Goal: Navigation & Orientation: Find specific page/section

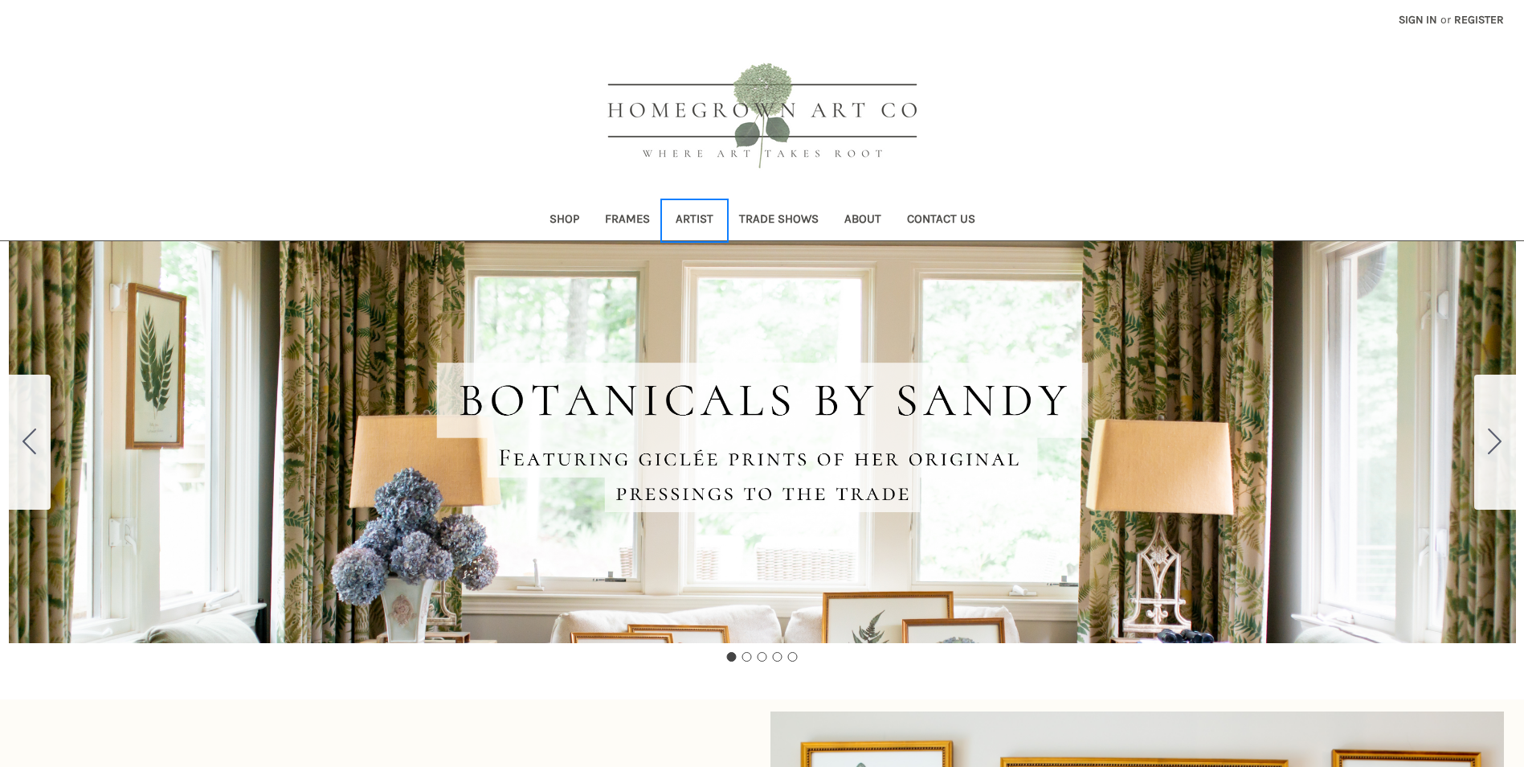
click at [695, 212] on link "Artist" at bounding box center [694, 220] width 63 height 39
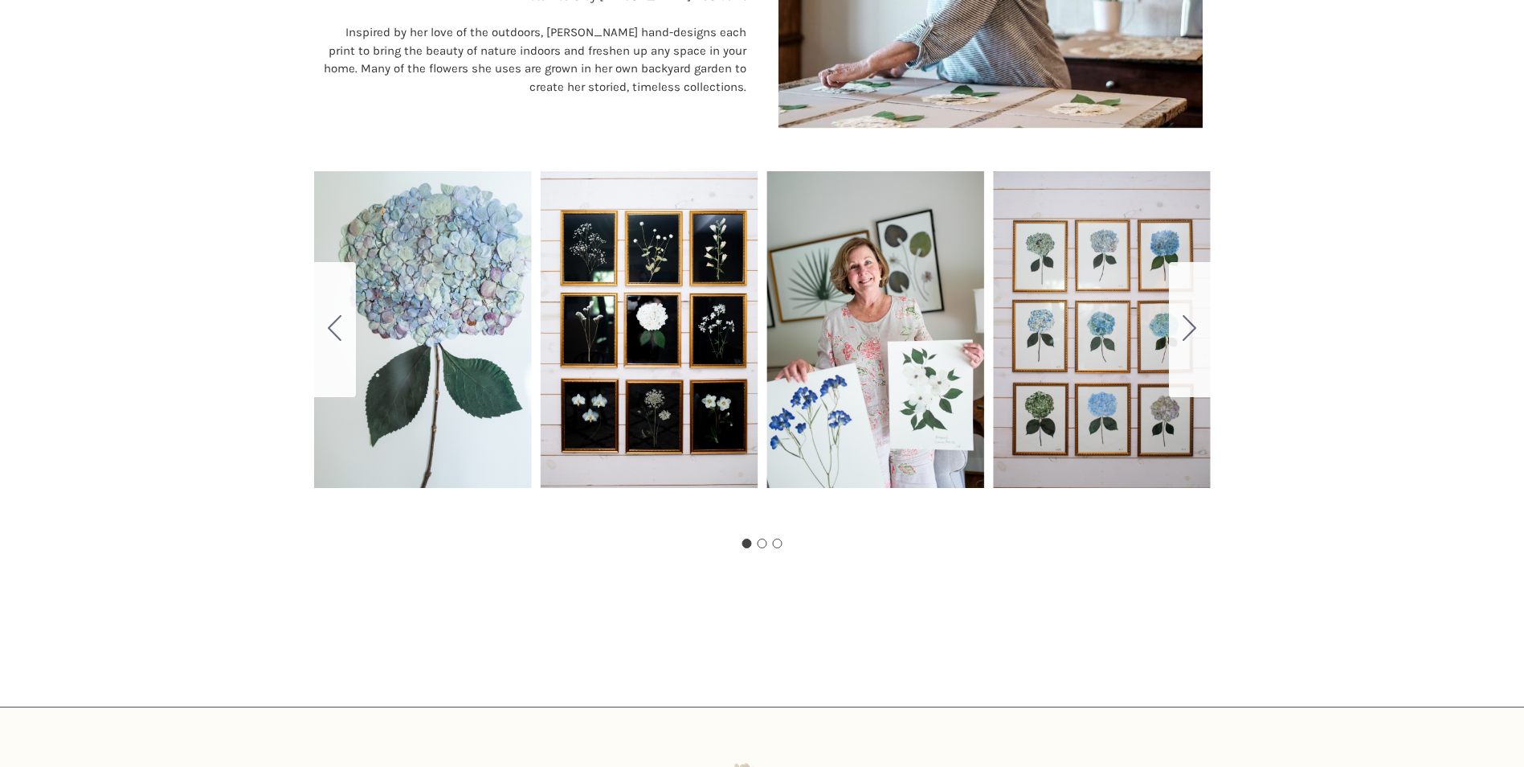
scroll to position [804, 0]
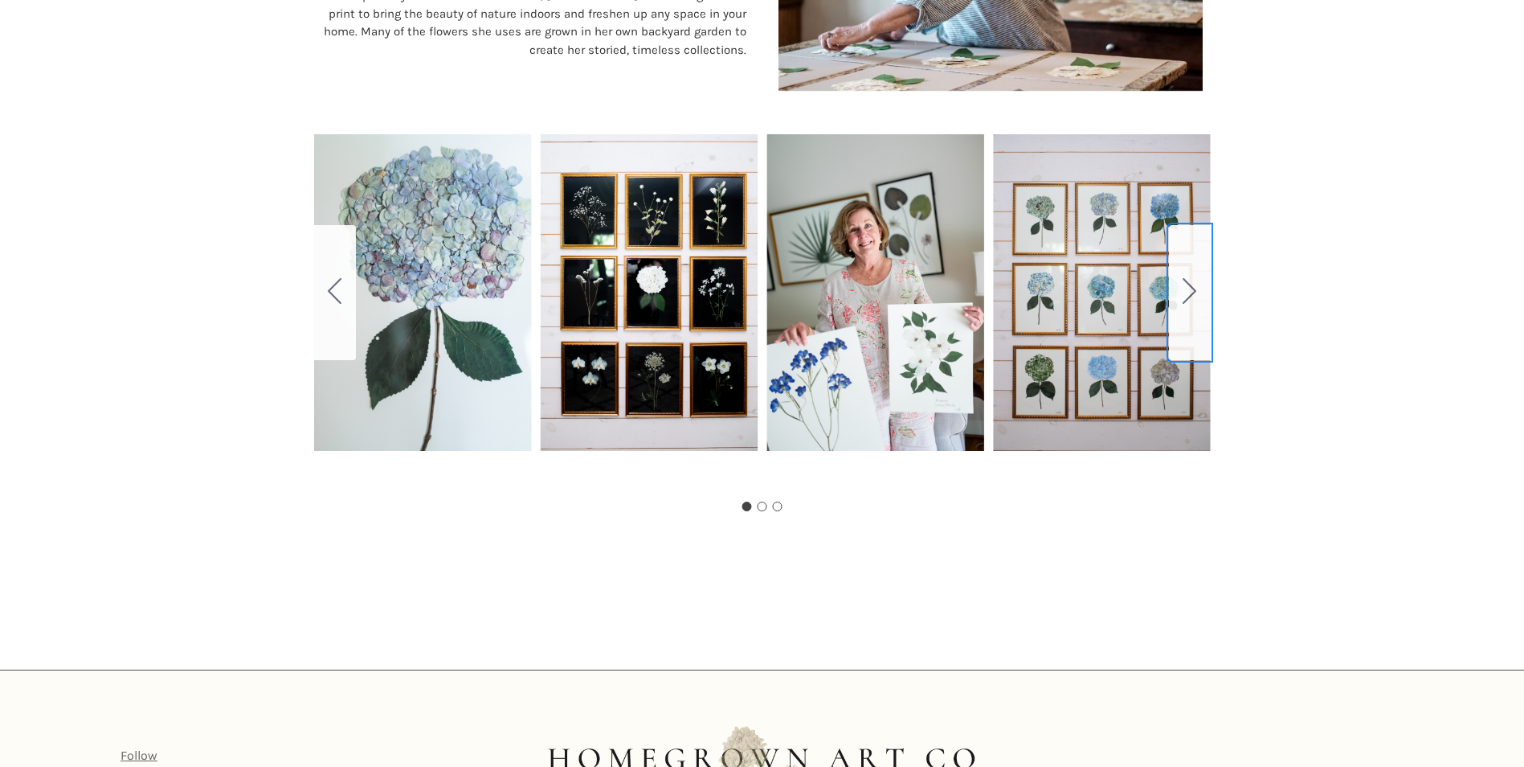
click at [1192, 296] on icon "Go to slide 2" at bounding box center [1190, 291] width 14 height 26
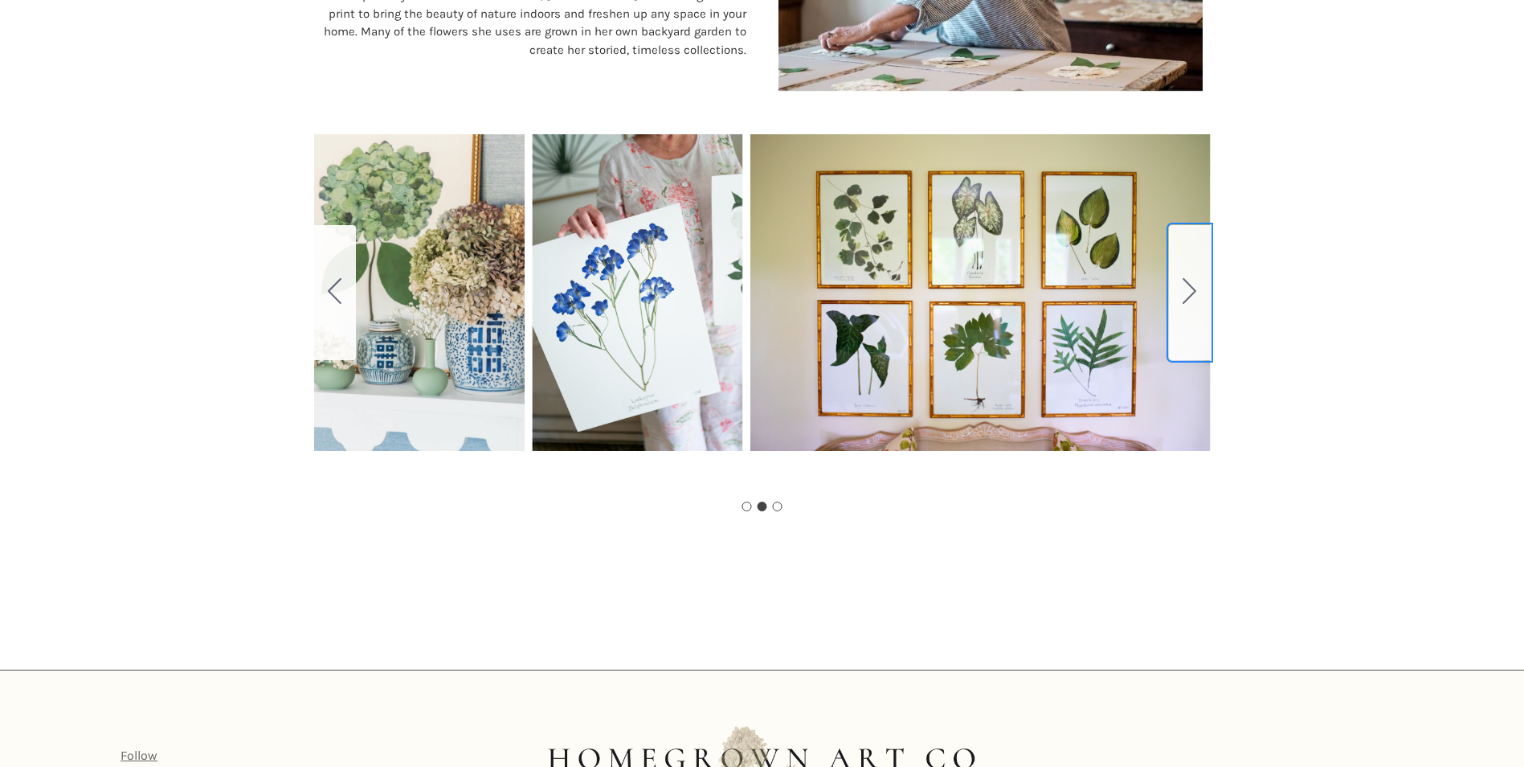
click at [1191, 289] on icon "Go to slide 3" at bounding box center [1190, 291] width 14 height 26
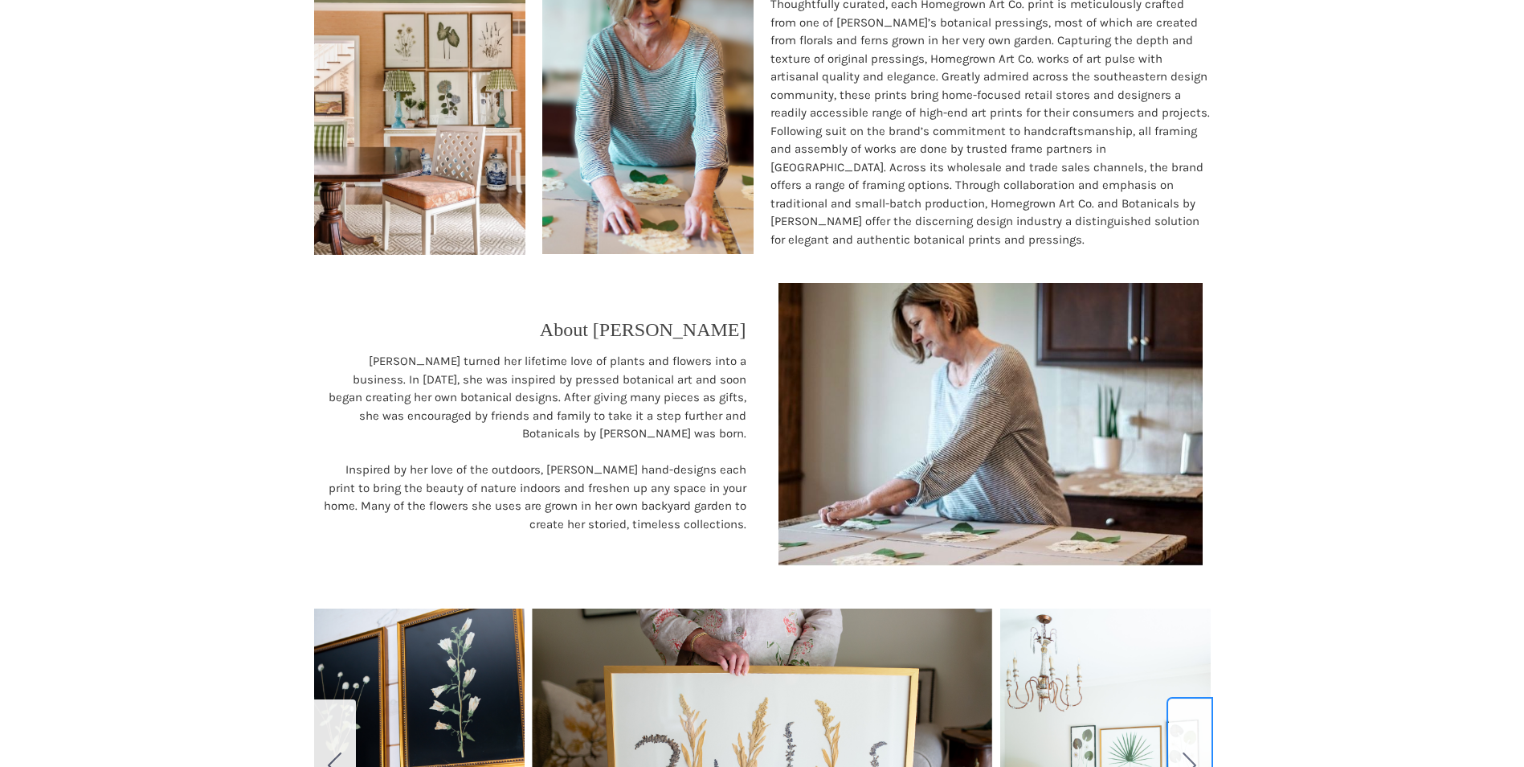
scroll to position [321, 0]
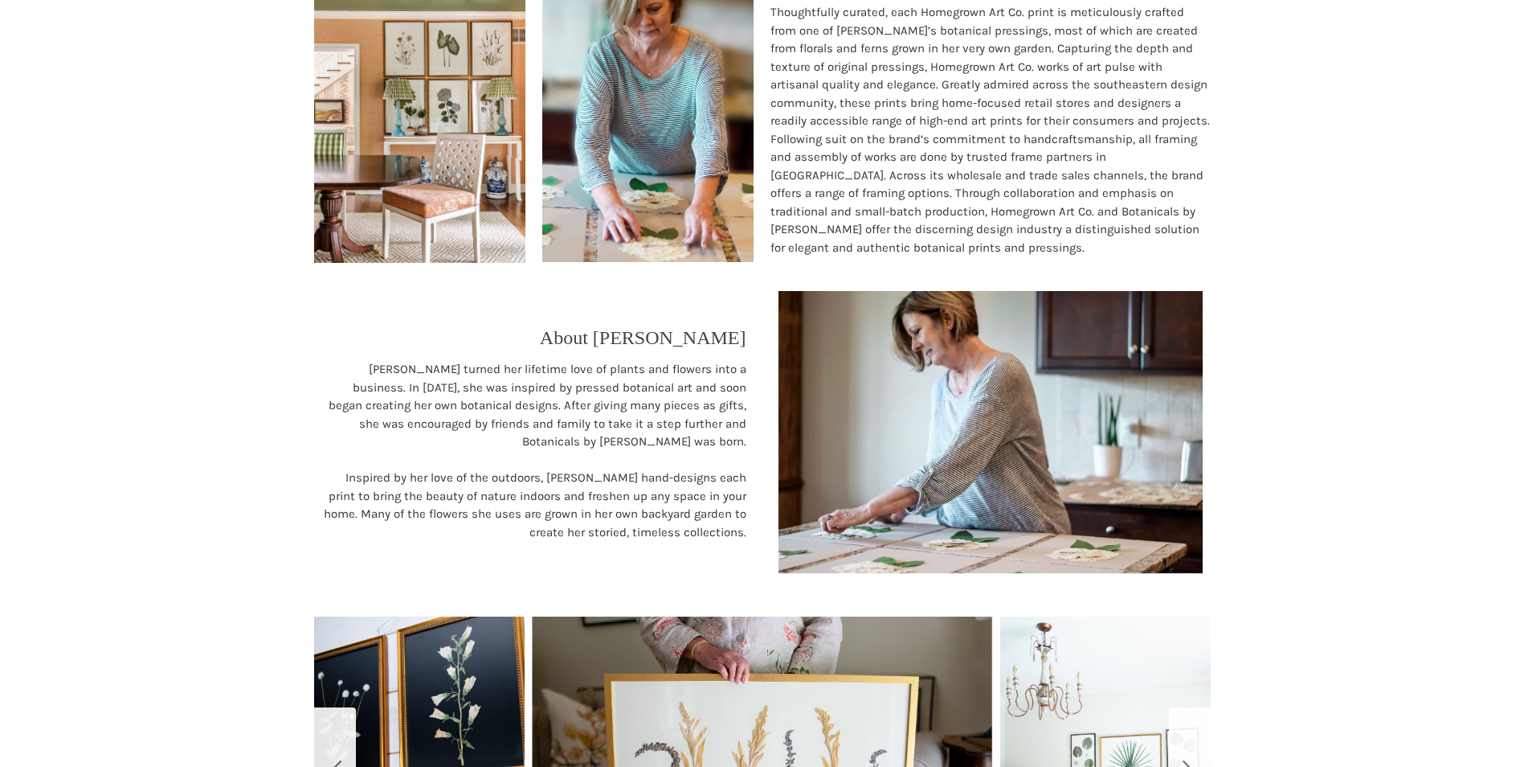
click at [996, 430] on img at bounding box center [991, 432] width 425 height 283
click at [554, 173] on img at bounding box center [647, 130] width 211 height 264
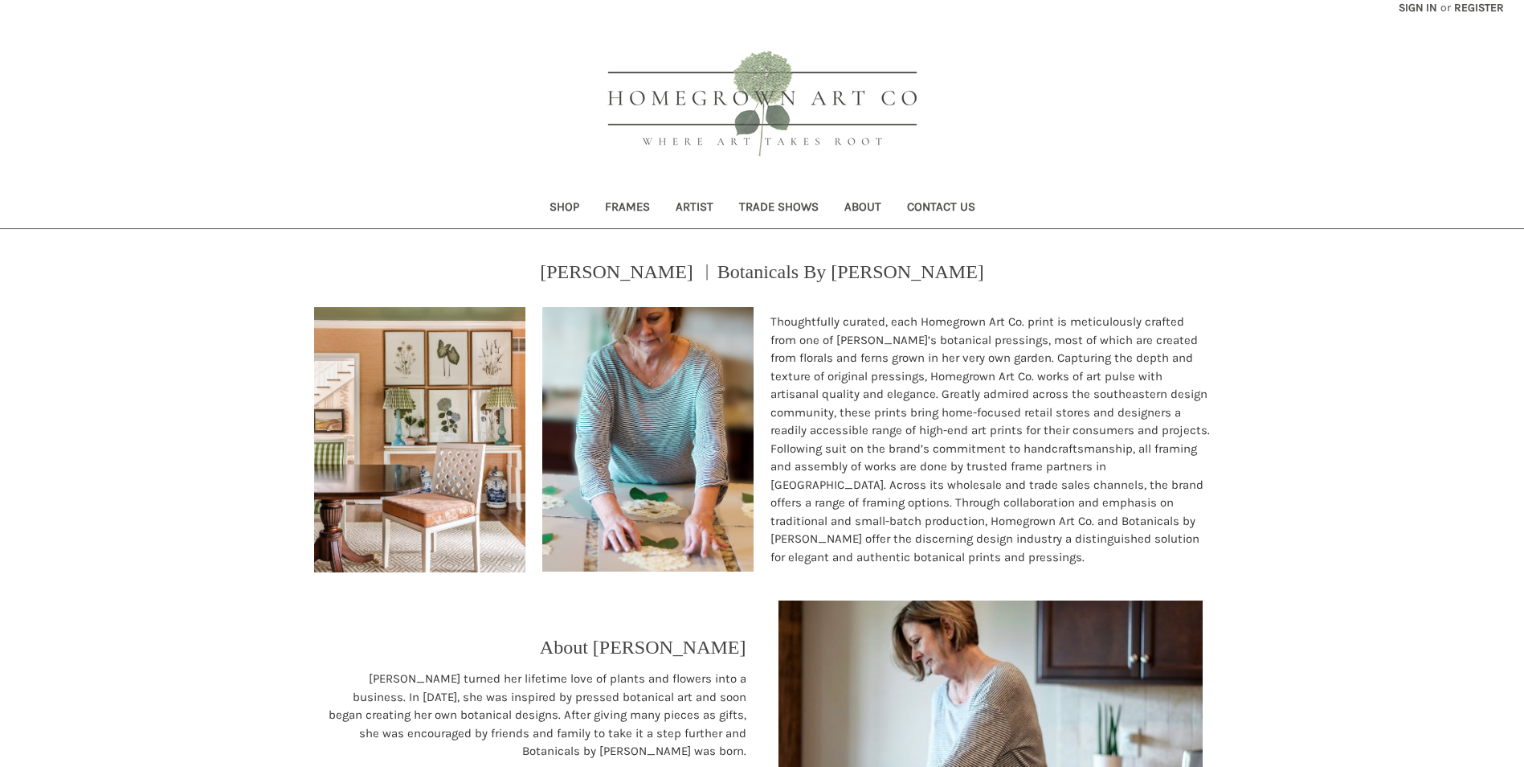
scroll to position [0, 0]
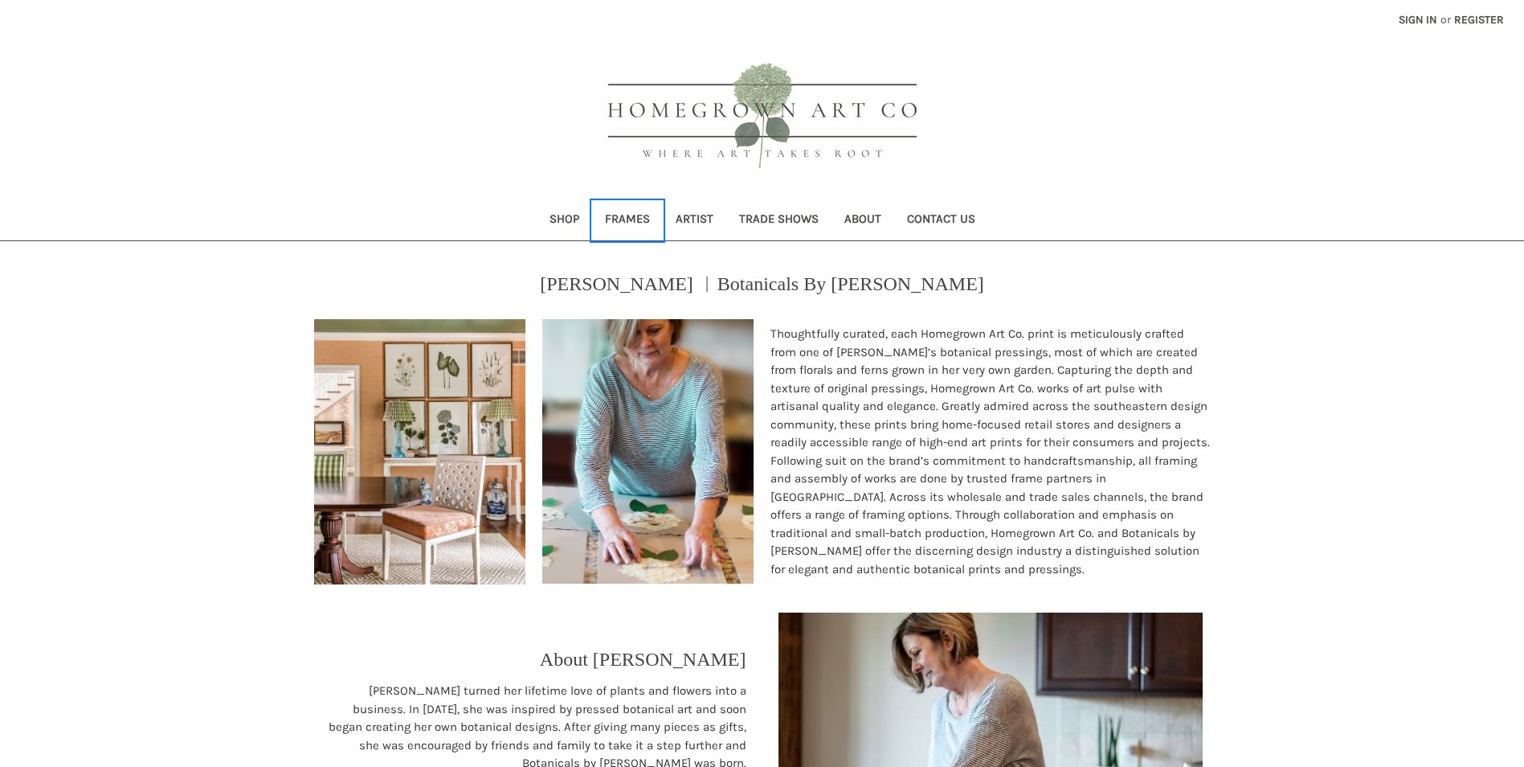
click at [629, 219] on link "Frames" at bounding box center [627, 220] width 71 height 39
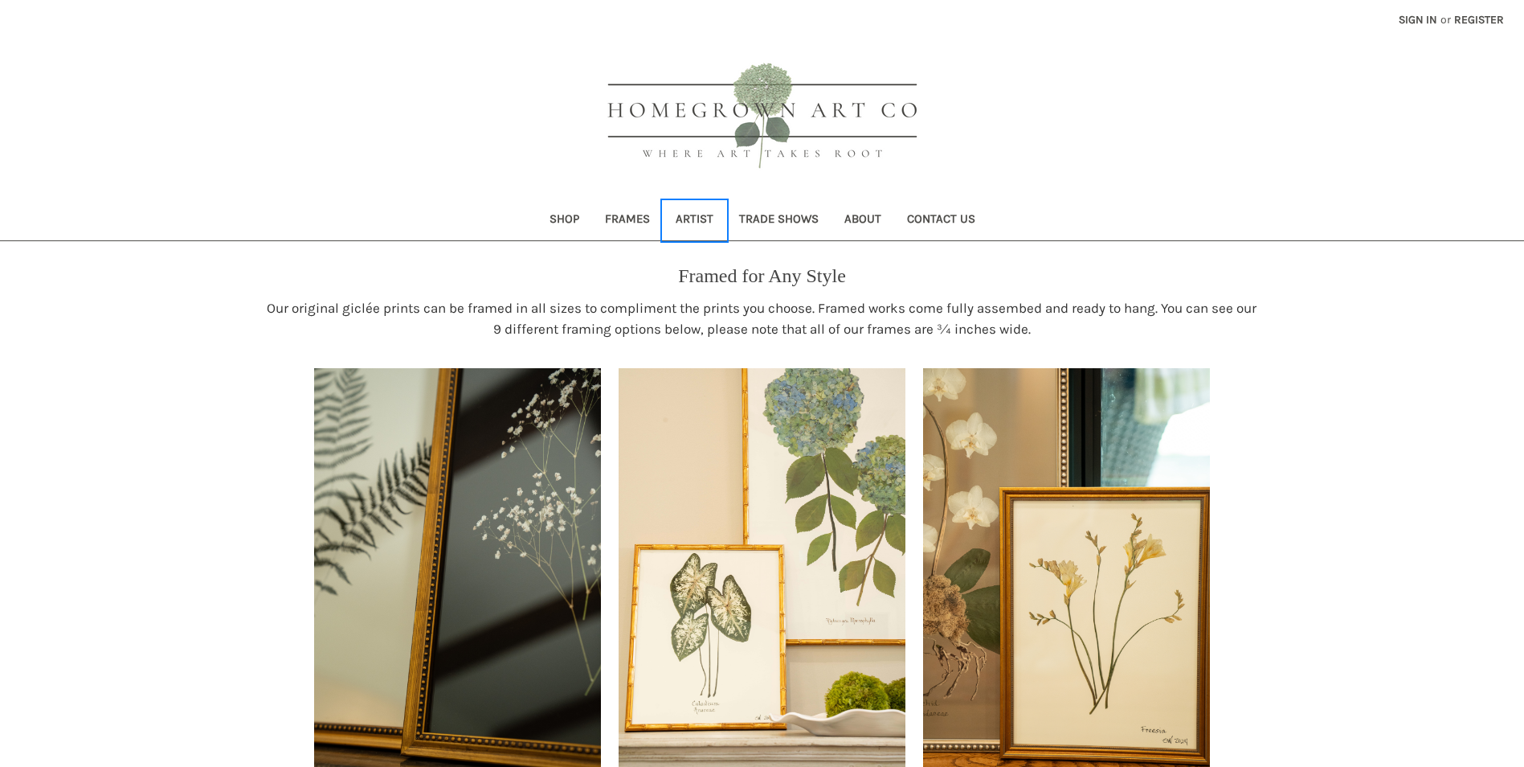
click at [702, 220] on link "Artist" at bounding box center [694, 220] width 63 height 39
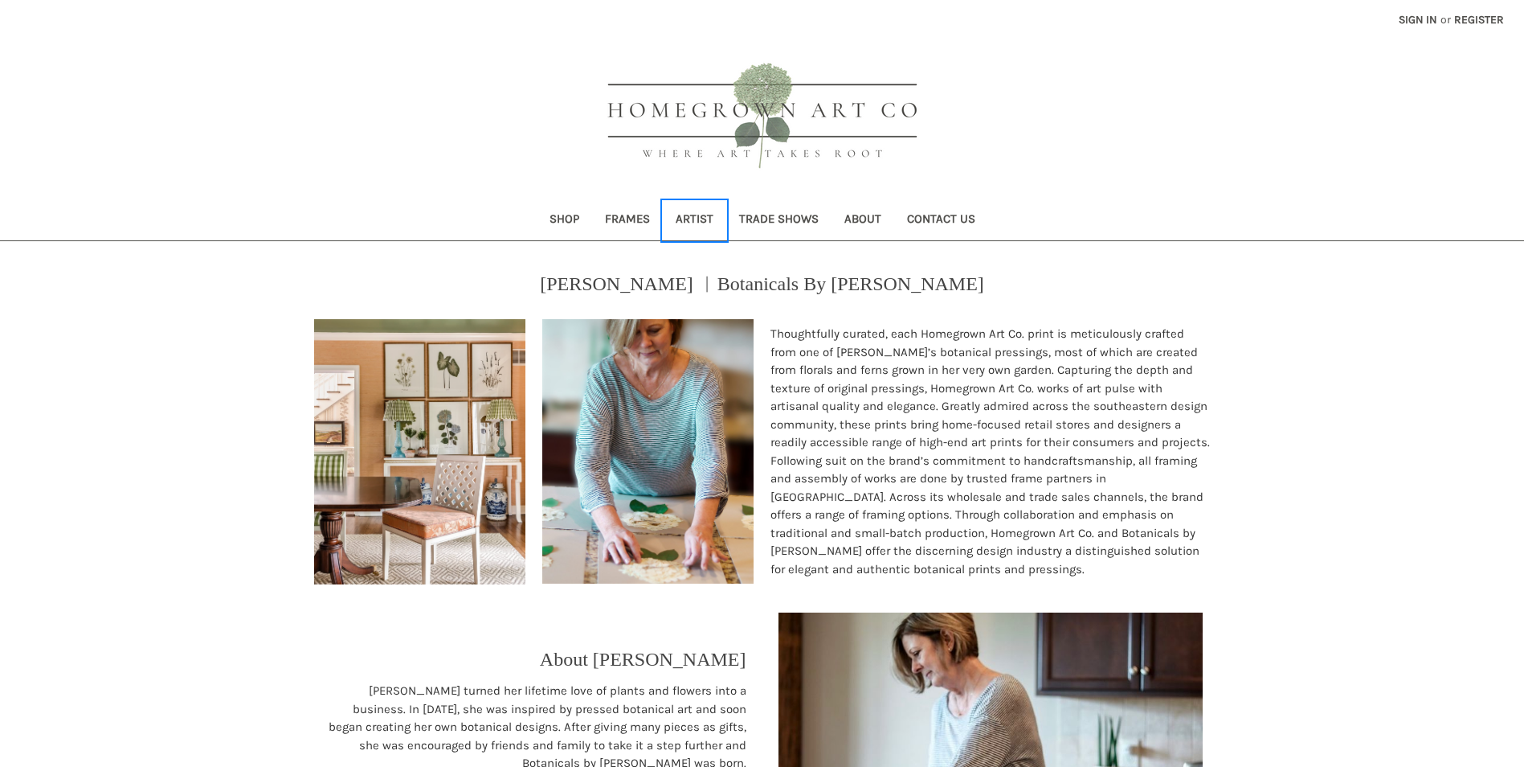
click at [702, 213] on link "Artist" at bounding box center [694, 220] width 63 height 39
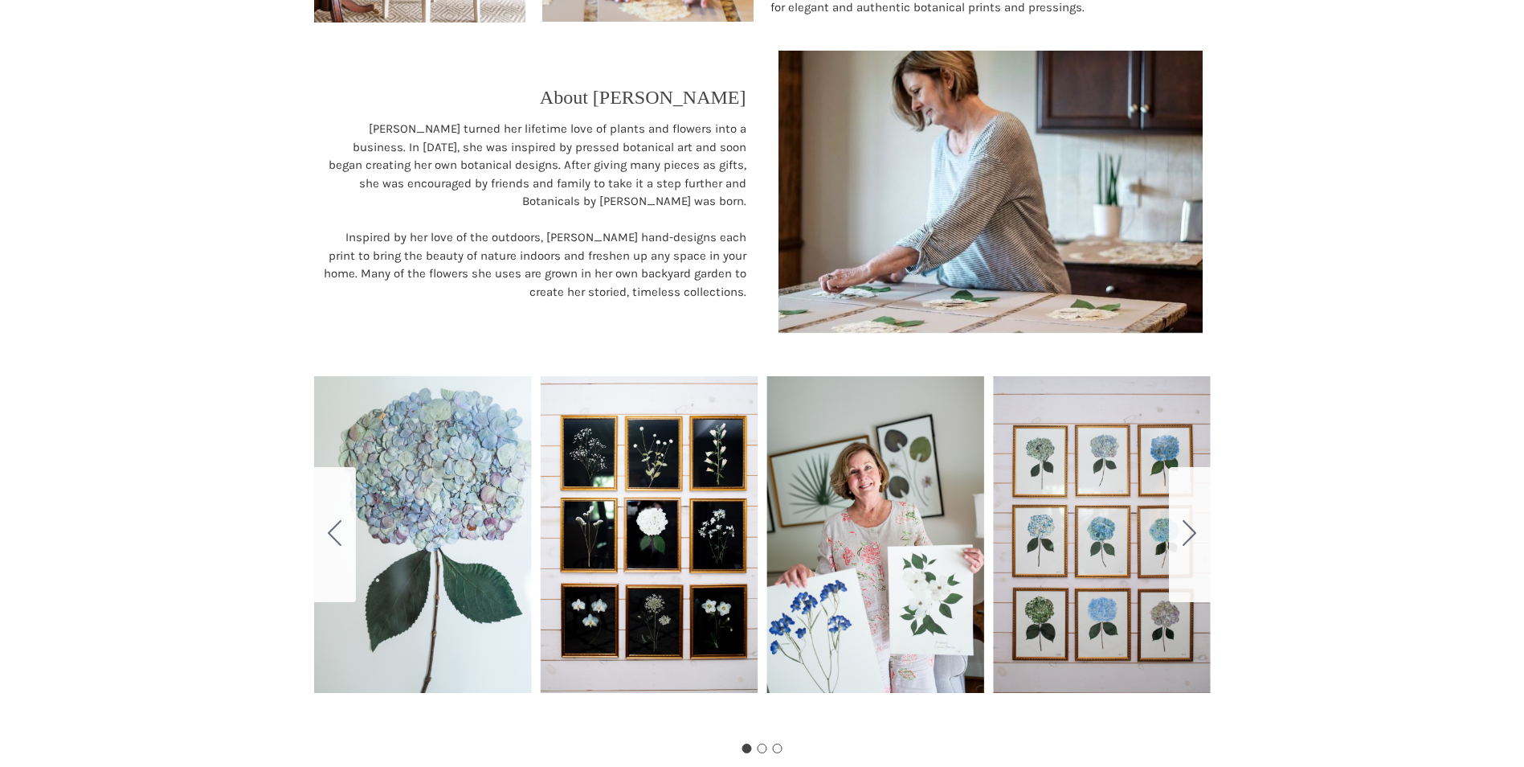
scroll to position [569, 0]
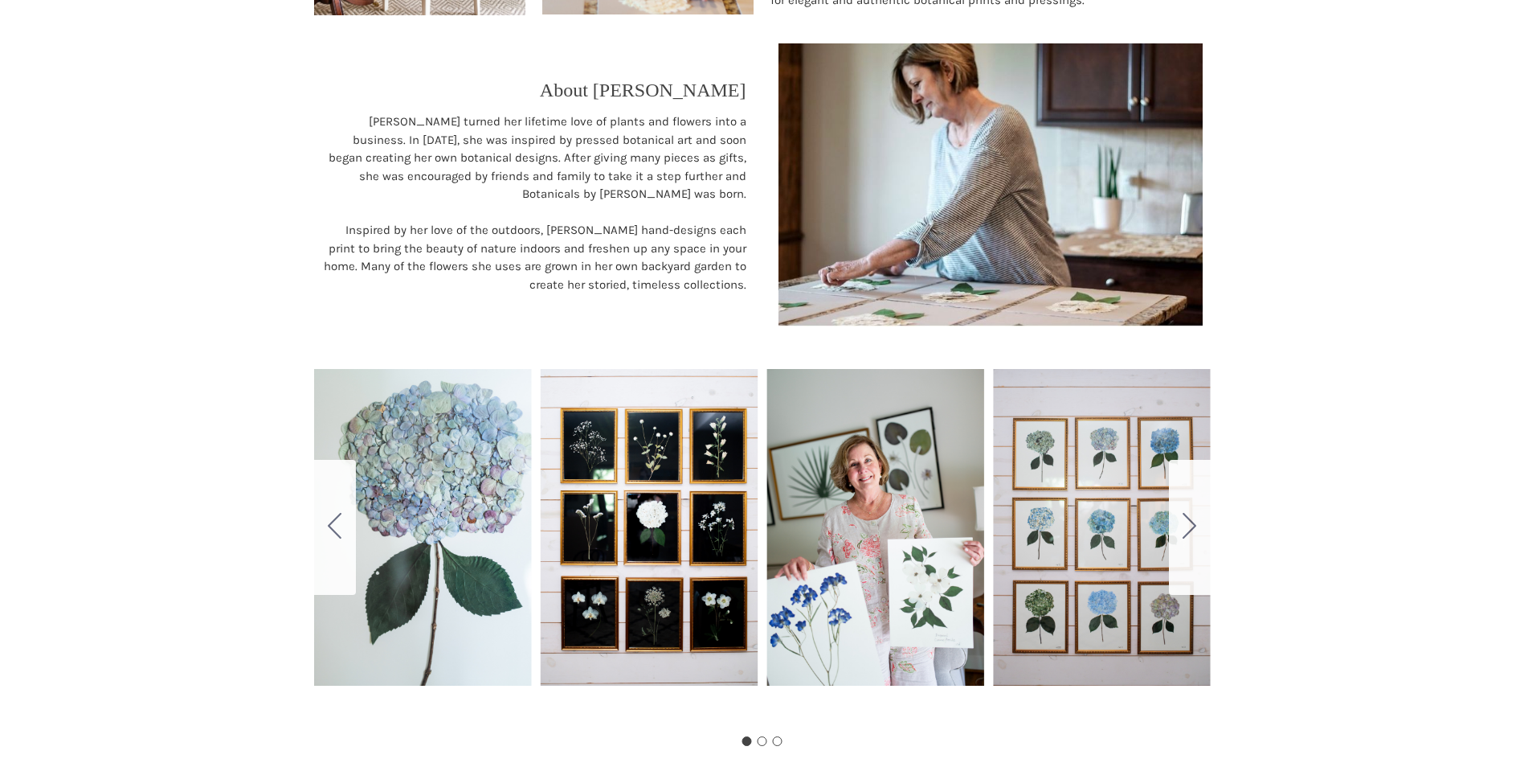
click at [441, 482] on div "Carousel Title Add a description for your carousel slide. You can use this to p…" at bounding box center [762, 527] width 897 height 402
click at [629, 496] on div "Carousel Title Add a description for your carousel slide. You can use this to p…" at bounding box center [762, 527] width 897 height 402
click at [1090, 544] on div "Carousel Title Add a description for your carousel slide. You can use this to p…" at bounding box center [762, 527] width 897 height 402
click at [1192, 534] on icon "Go to slide 2" at bounding box center [1190, 526] width 14 height 26
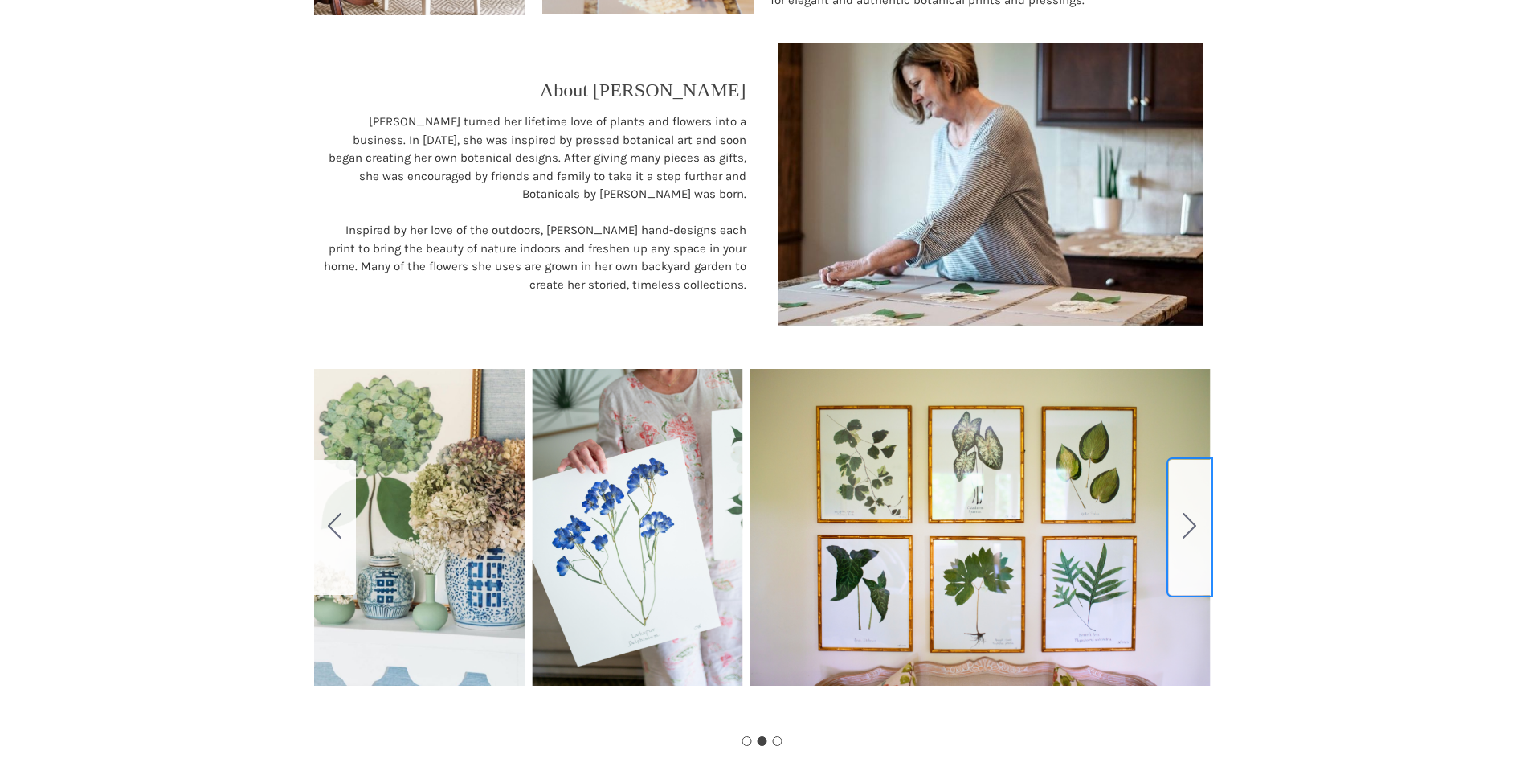
click at [1192, 534] on icon "Go to slide 3" at bounding box center [1190, 526] width 14 height 26
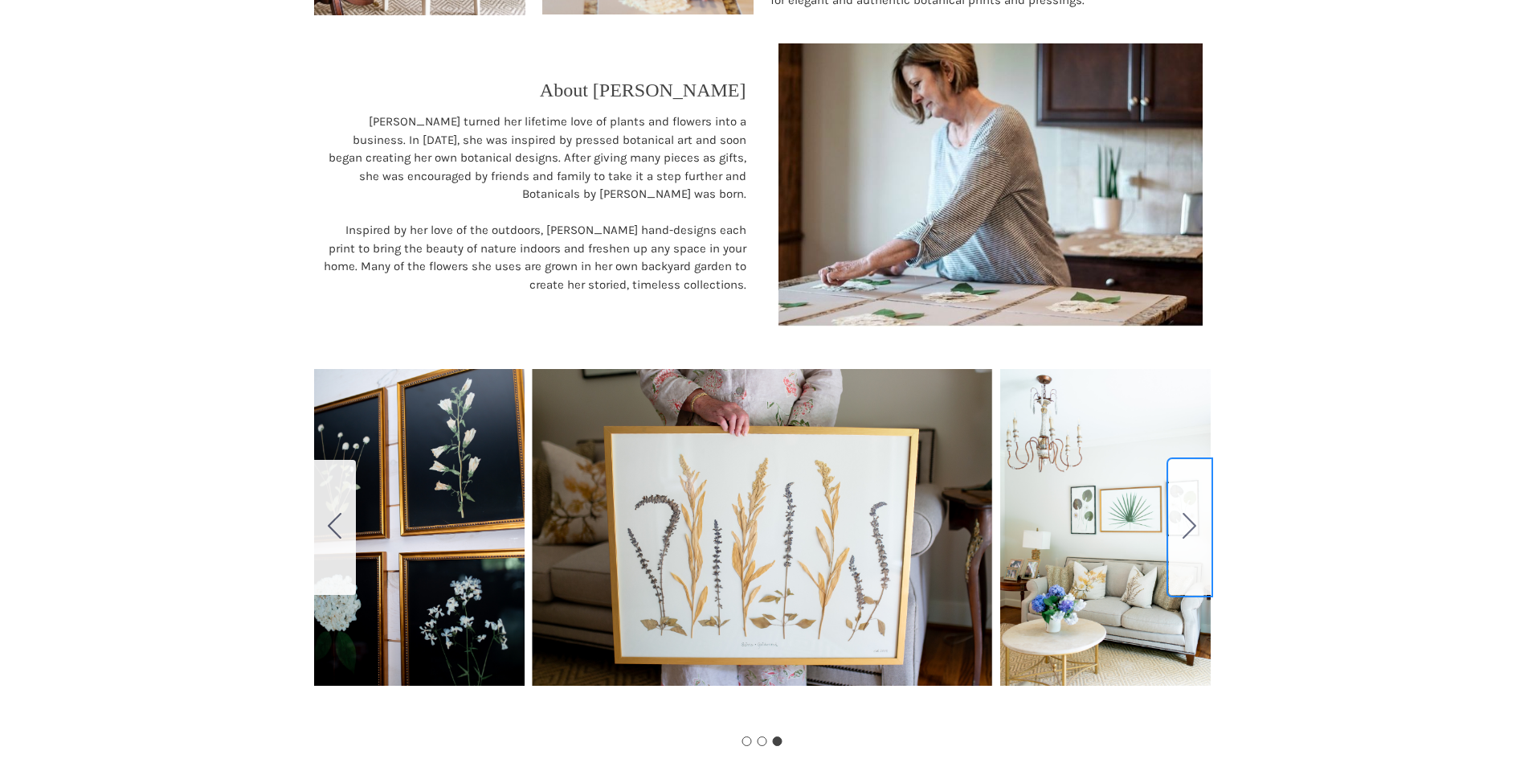
click at [1192, 534] on icon "Go to slide 1" at bounding box center [1190, 526] width 14 height 26
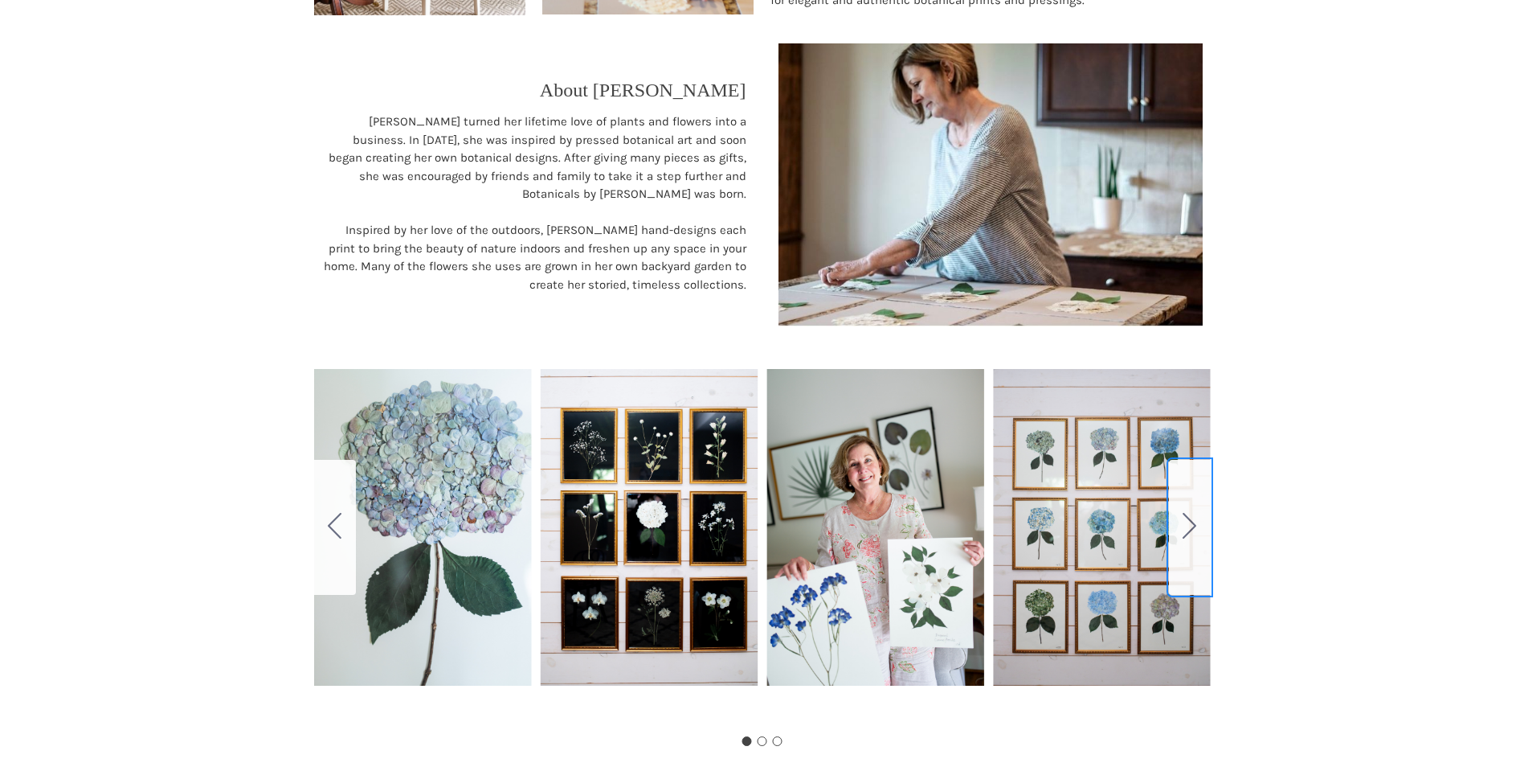
click at [1192, 534] on icon "Go to slide 2" at bounding box center [1190, 526] width 14 height 26
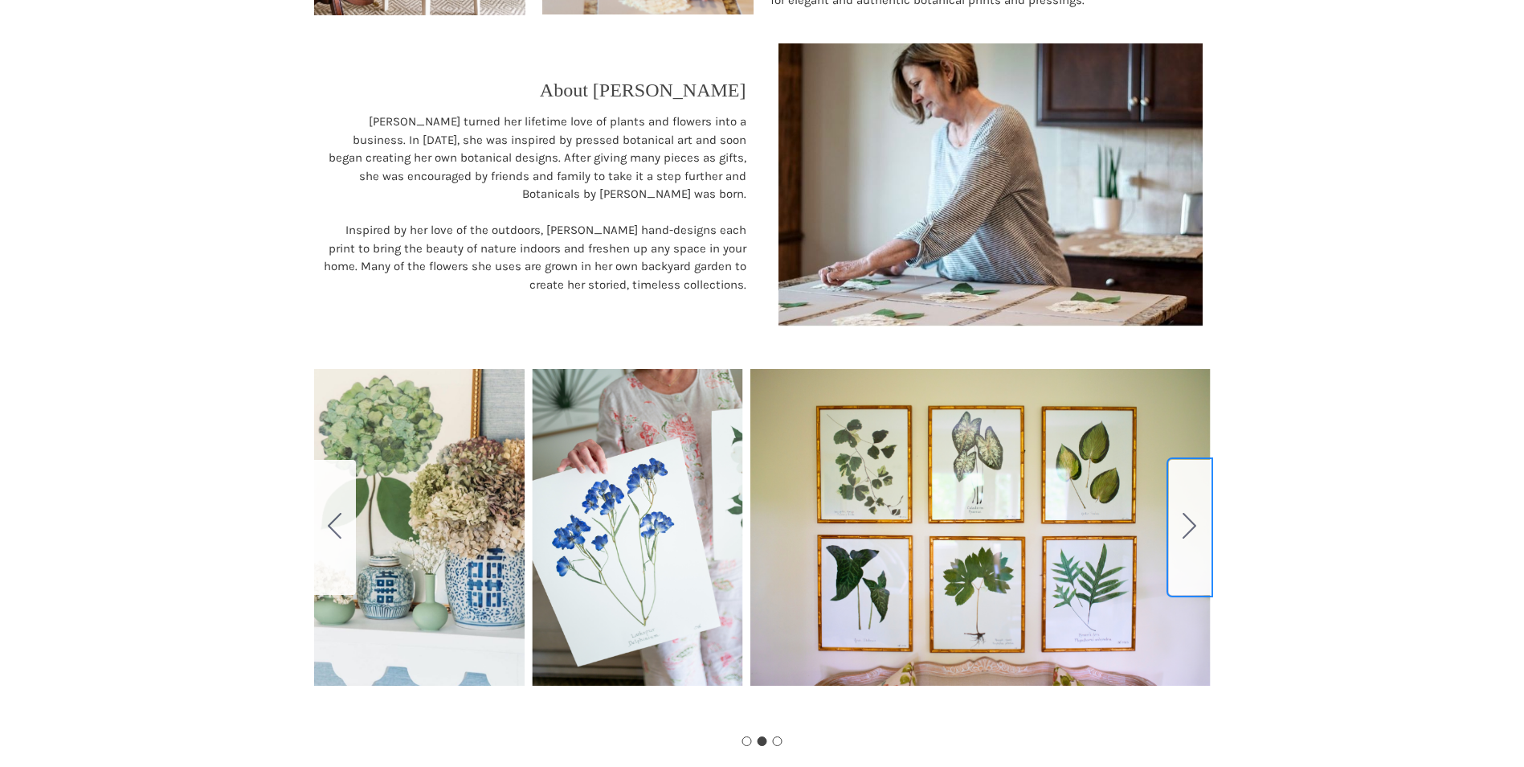
click at [1192, 534] on icon "Go to slide 3" at bounding box center [1190, 526] width 14 height 26
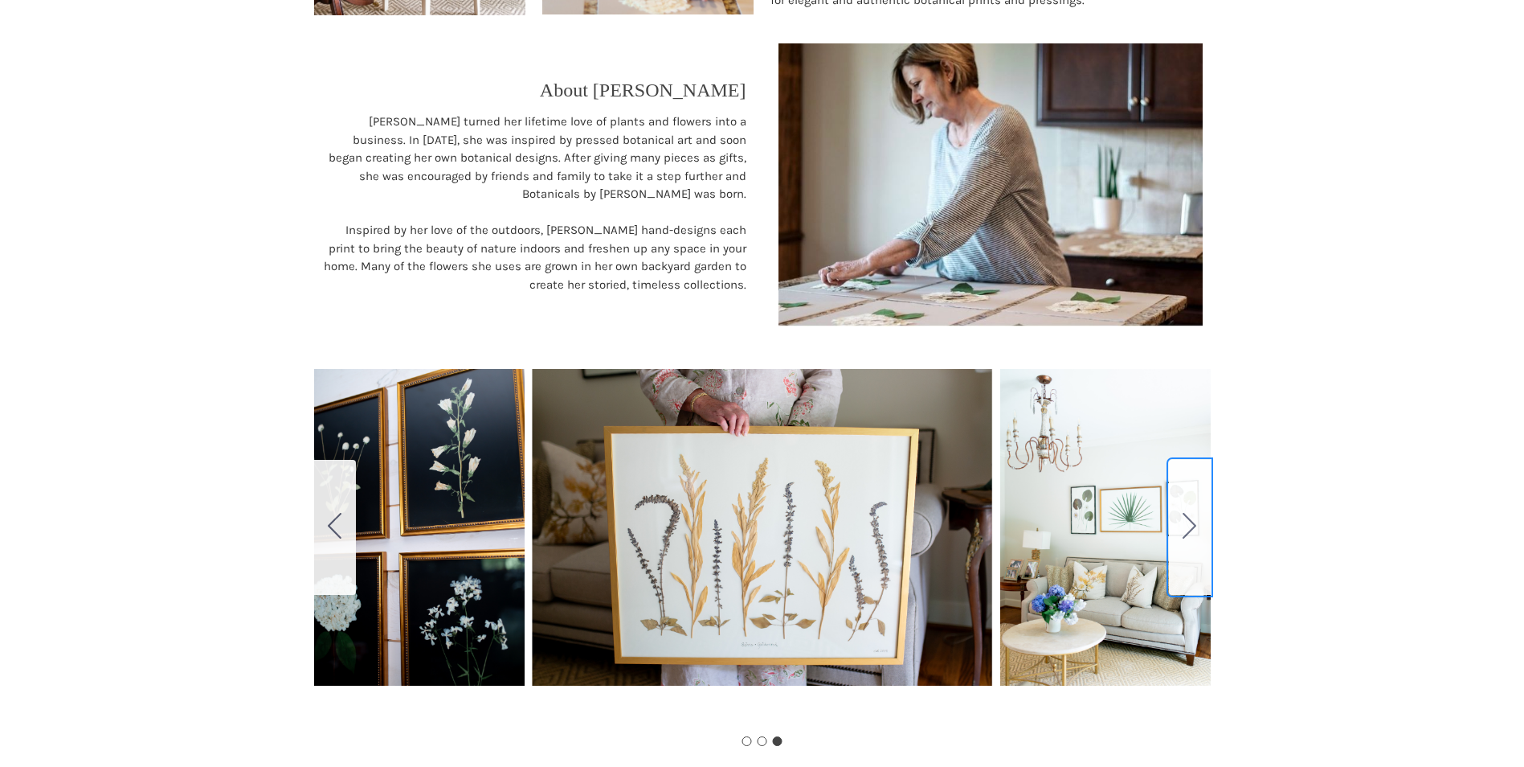
click at [1192, 534] on icon "Go to slide 1" at bounding box center [1190, 526] width 14 height 26
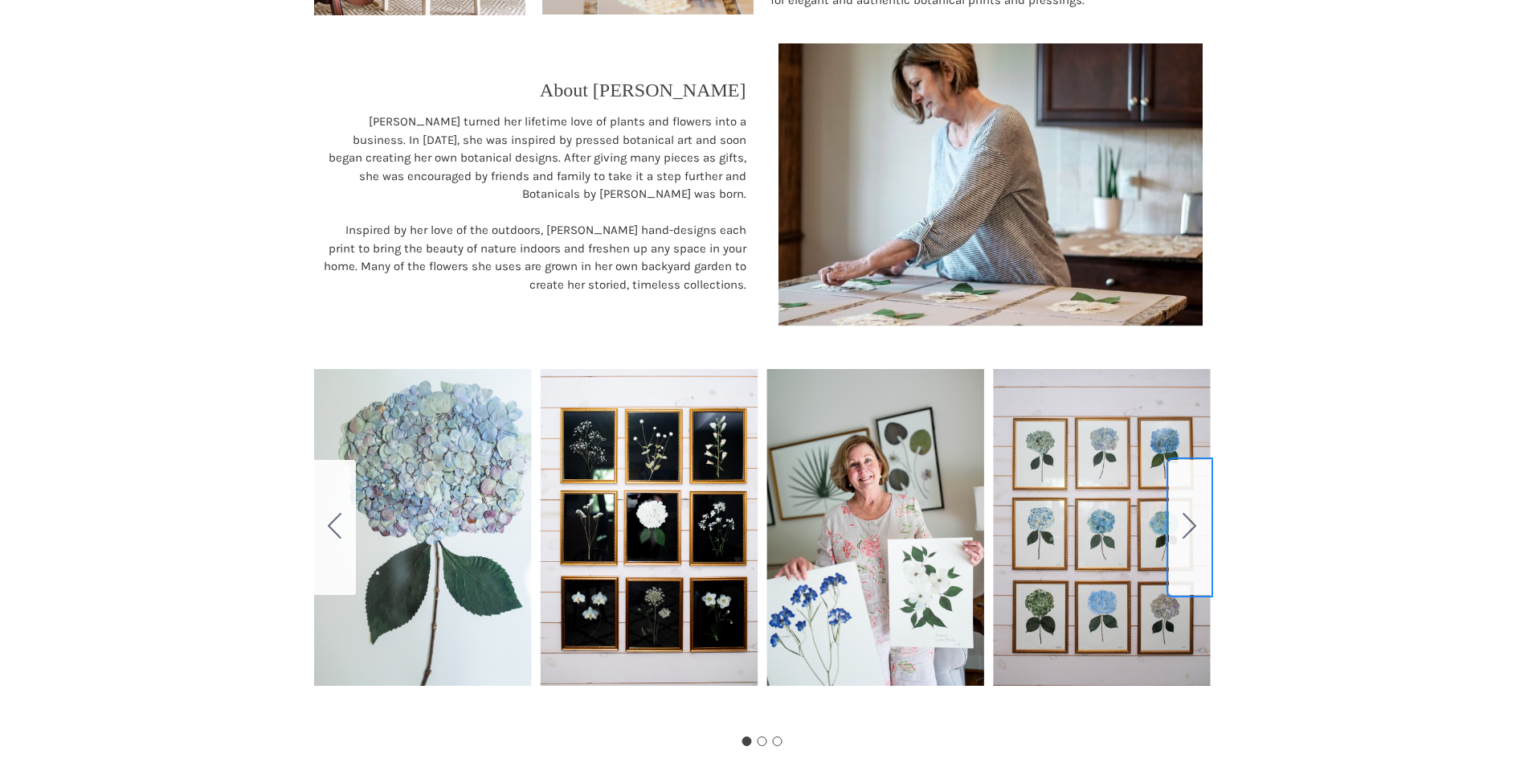
click at [1192, 534] on icon "Go to slide 2" at bounding box center [1190, 526] width 14 height 26
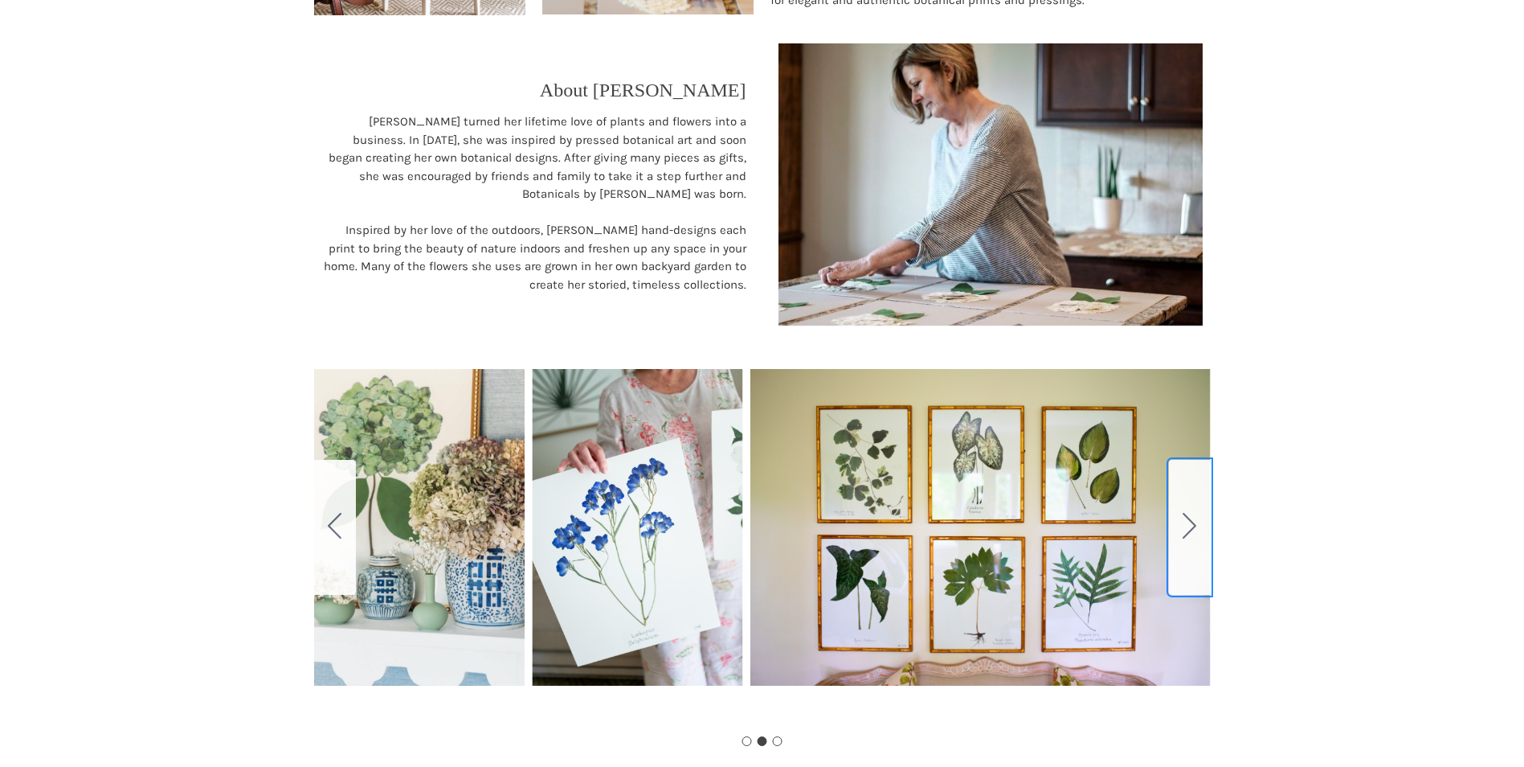
click at [1192, 534] on icon "Go to slide 3" at bounding box center [1190, 526] width 14 height 26
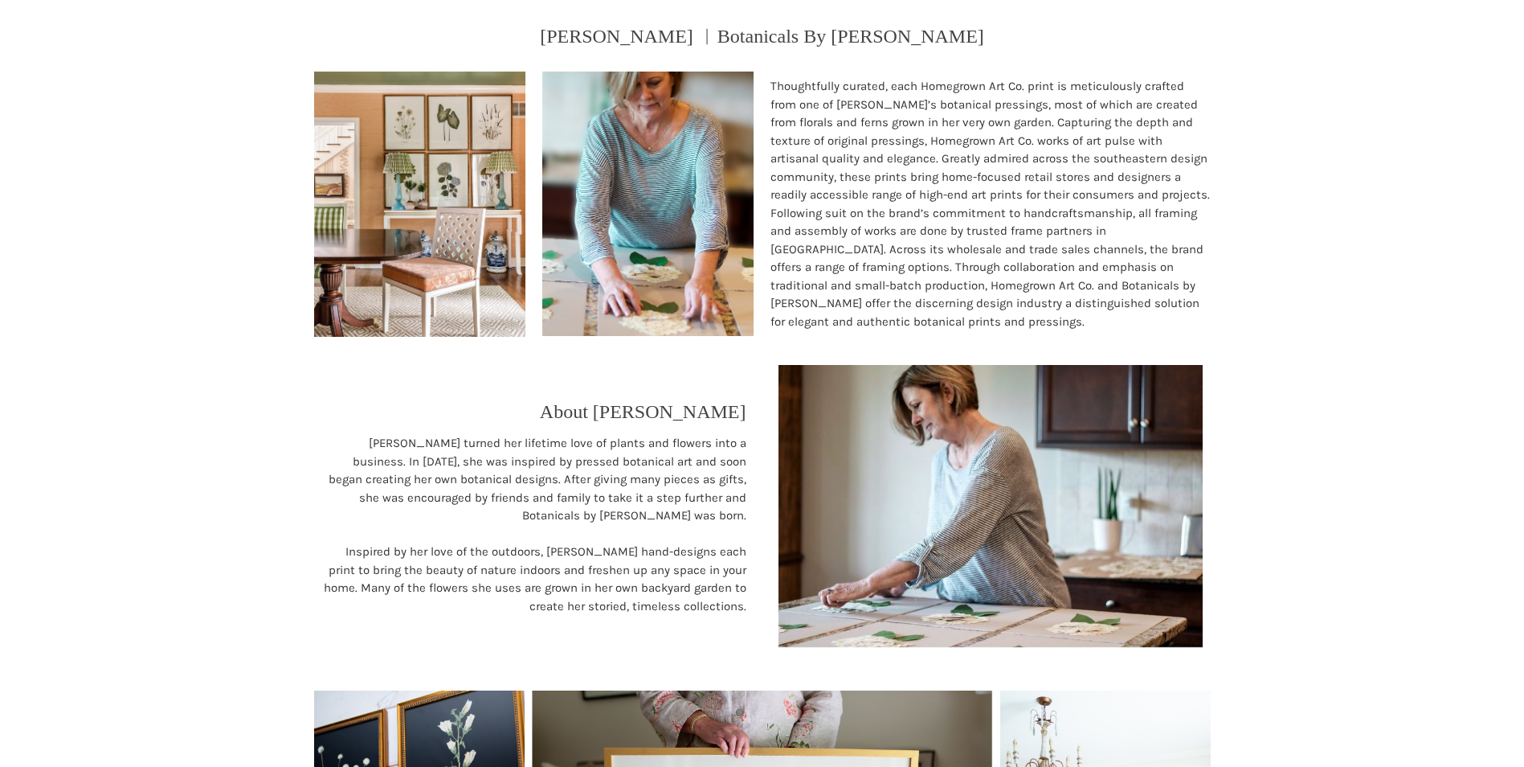
scroll to position [0, 0]
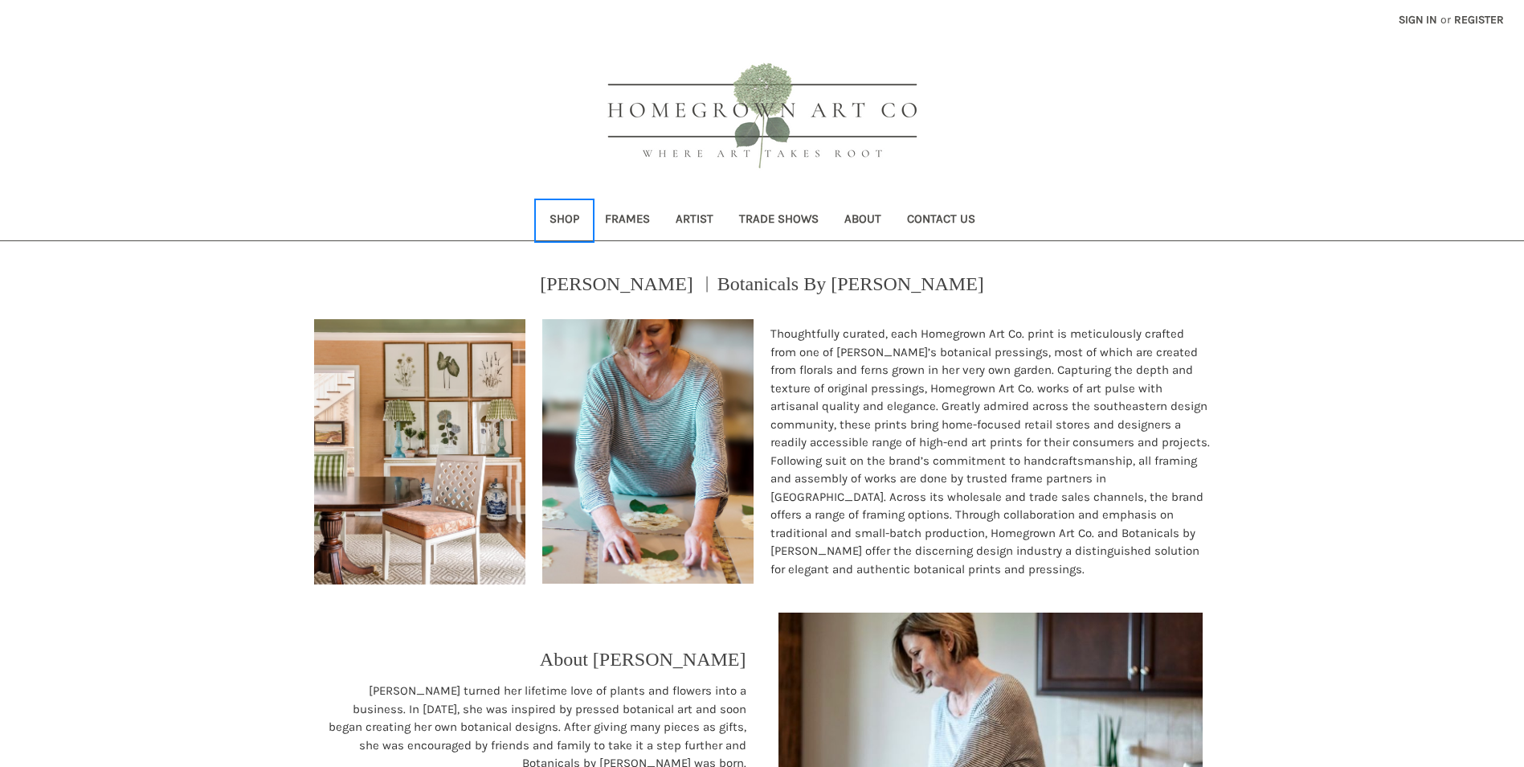
click at [556, 218] on link "Shop" at bounding box center [564, 220] width 55 height 39
